Goal: Task Accomplishment & Management: Use online tool/utility

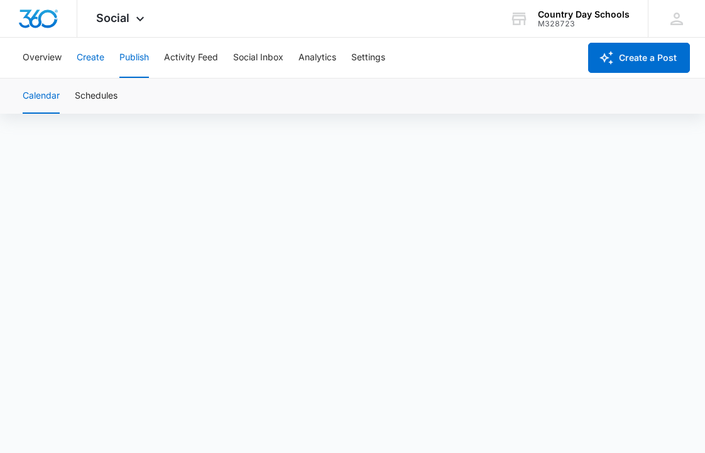
click at [84, 54] on button "Create" at bounding box center [91, 58] width 28 height 40
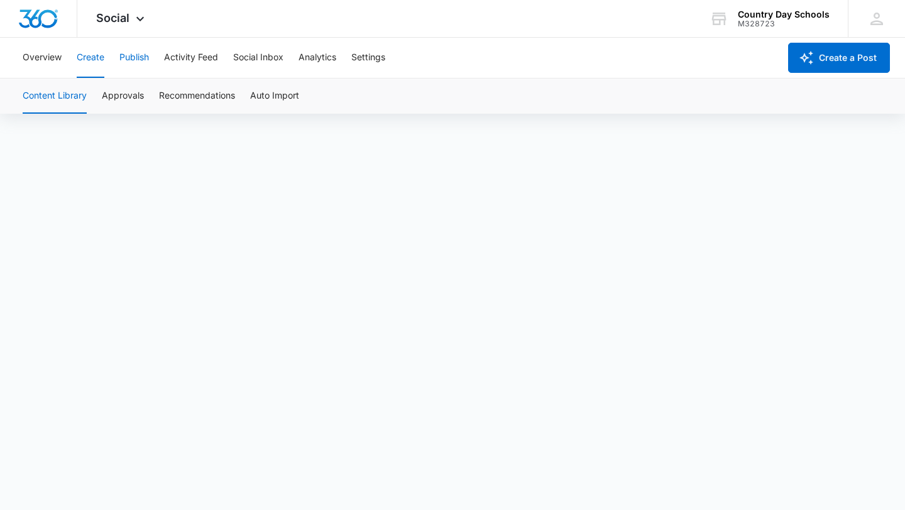
click at [133, 59] on button "Publish" at bounding box center [134, 58] width 30 height 40
